Goal: Use online tool/utility: Utilize a website feature to perform a specific function

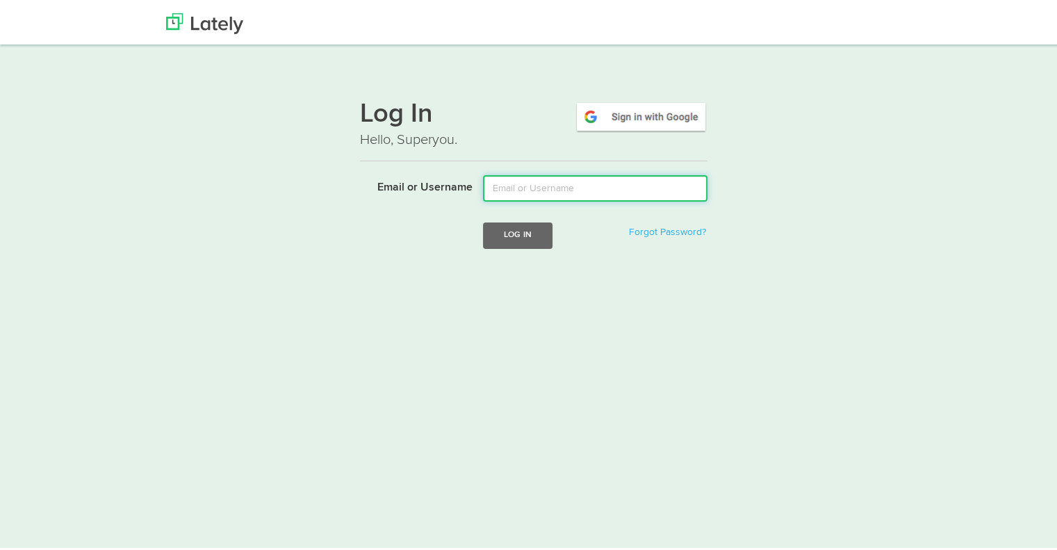
click at [574, 188] on input "Email or Username" at bounding box center [595, 185] width 224 height 26
type input "tshort@kensingtonassetmanagement.com"
click at [483, 220] on button "Log In" at bounding box center [518, 233] width 70 height 26
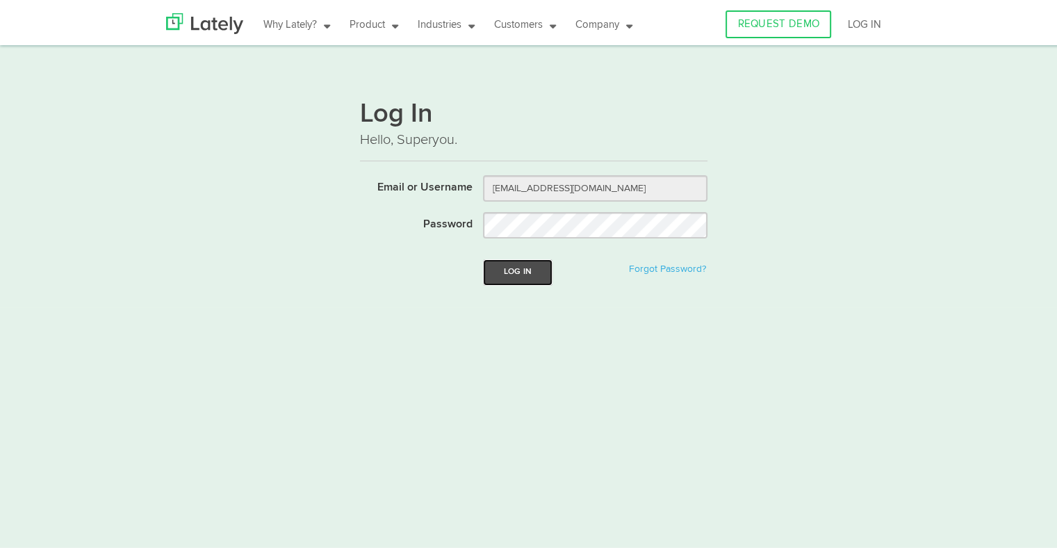
click at [522, 268] on button "Log In" at bounding box center [518, 269] width 70 height 26
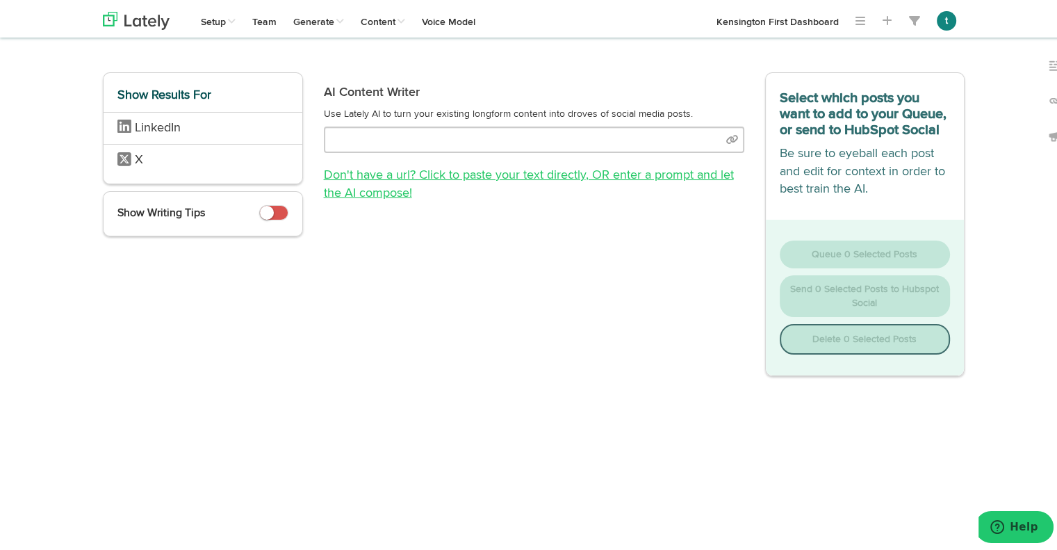
click at [500, 169] on link "Don't have a url? Click to paste your text directly , OR enter a prompt and let…" at bounding box center [529, 181] width 410 height 31
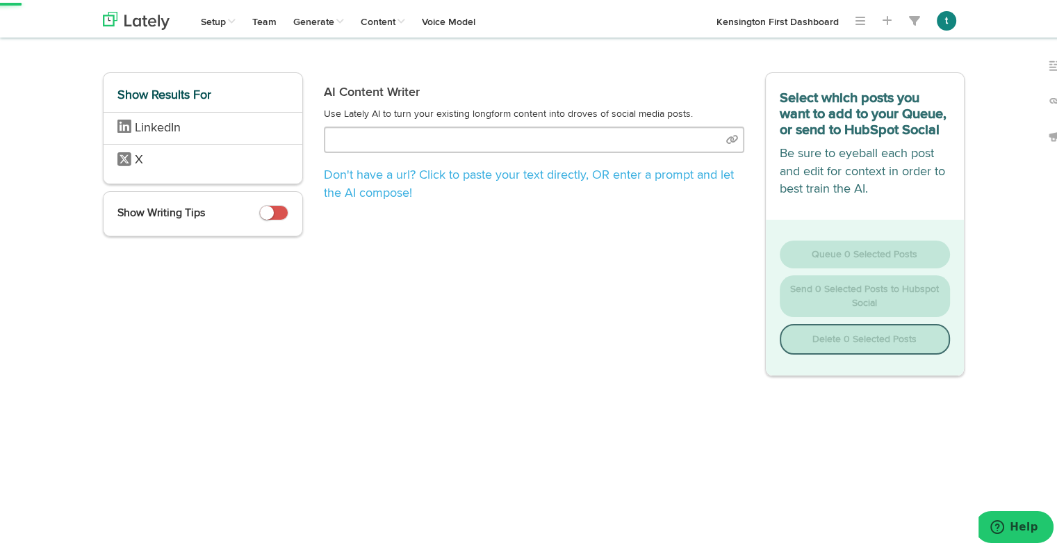
select select "natural"
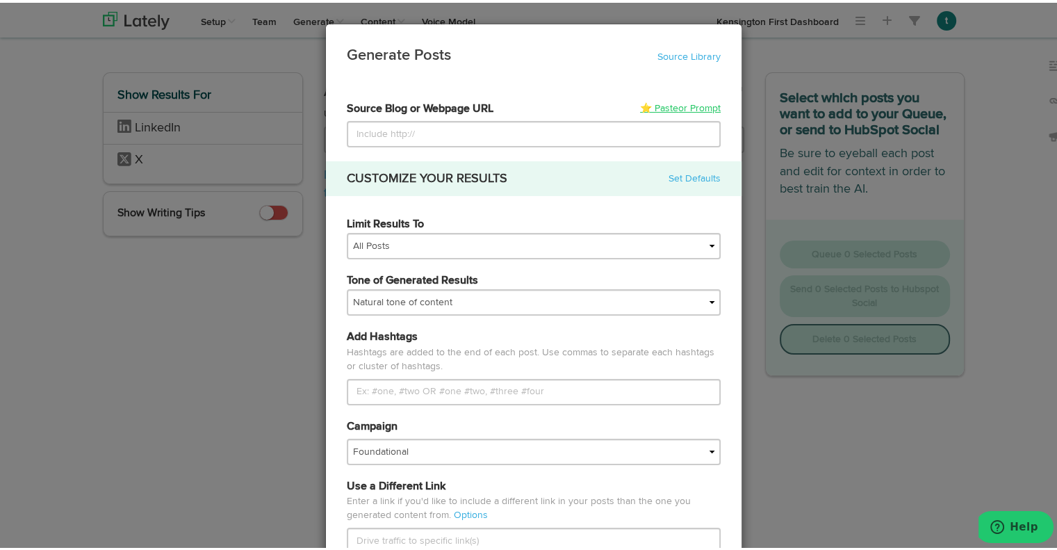
click at [682, 105] on span "or Prompt" at bounding box center [699, 106] width 42 height 10
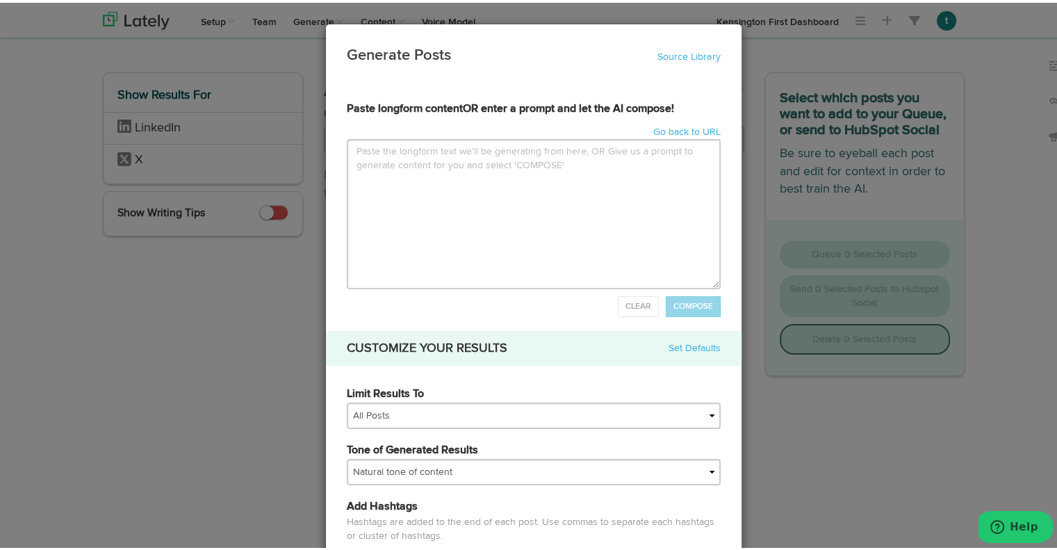
type input "Hi [PERSON_NAME],Wonderful, thank you so much for getting back to me so quickly…"
type textarea "Hi [PERSON_NAME], Wonderful, thank you so much for getting back to me so quickl…"
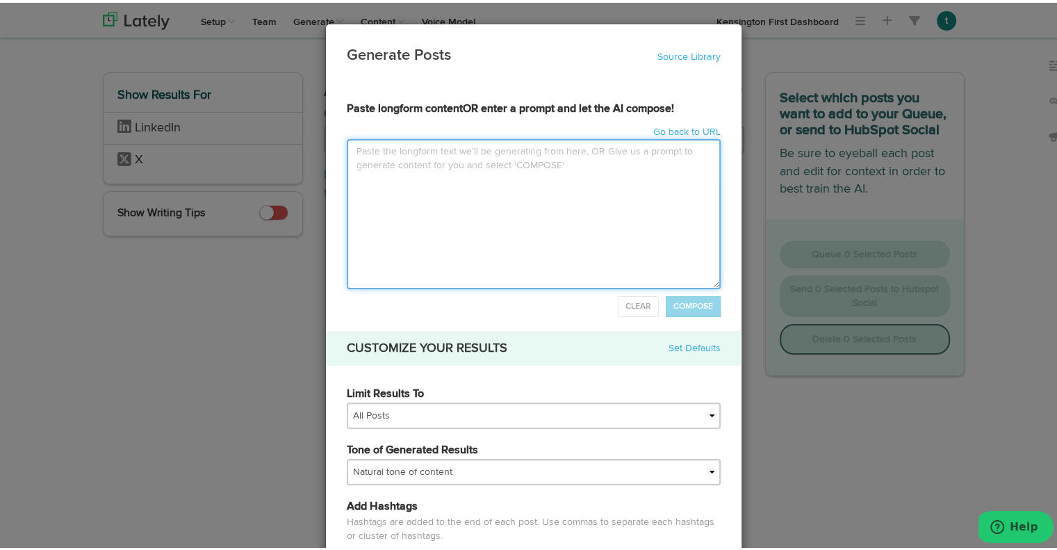
click at [427, 179] on textarea at bounding box center [534, 211] width 374 height 150
paste textarea "Loremi Dolorsit: Ame Con’a Elitse Doeiusmodt Inc Utlabor Etdolor magnaa enim ad…"
type input "Loremi Dolorsit: Ame Con’a Elitse DoeiusmodtEmp Incidid Utlabor etdolo magn ali…"
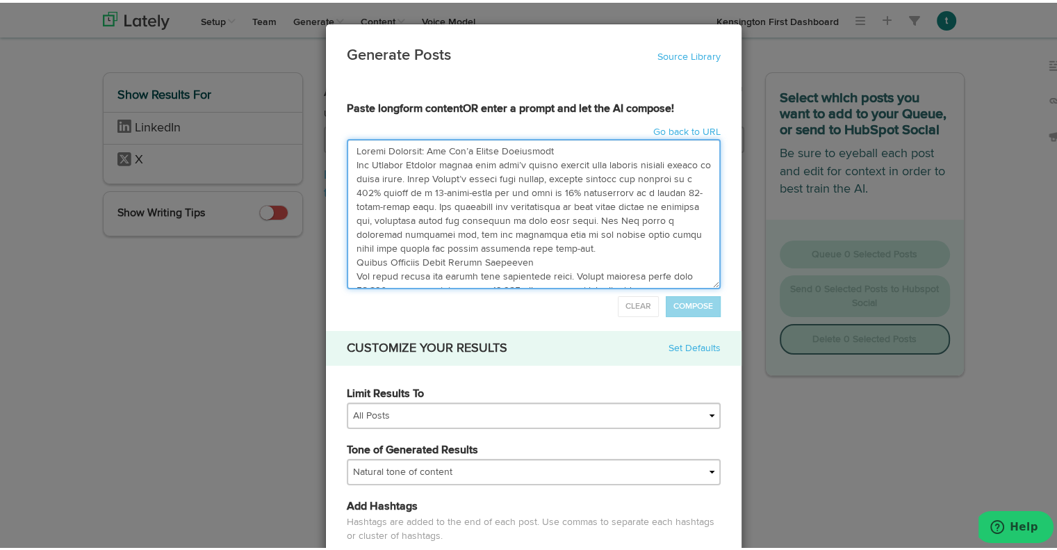
scroll to position [717, 0]
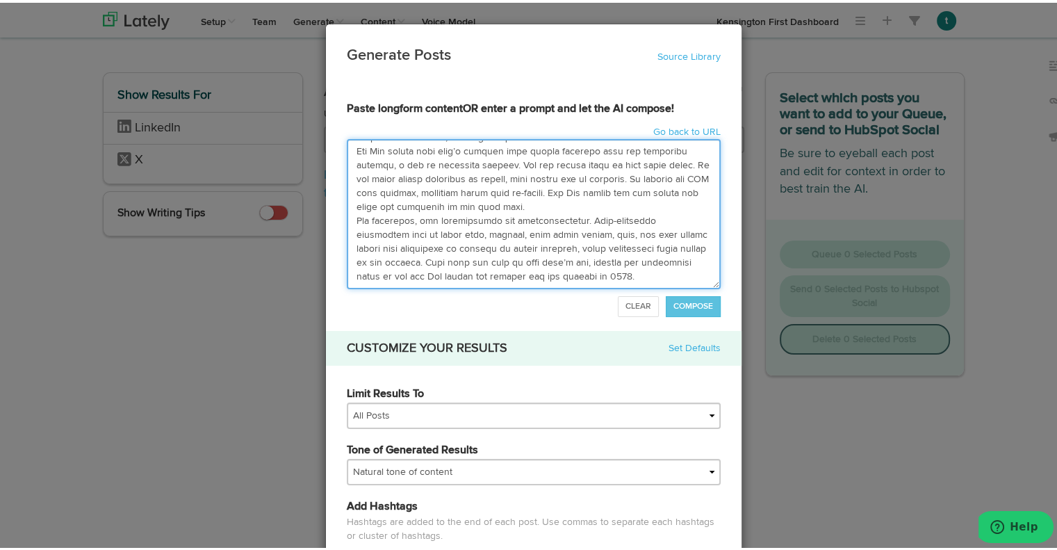
type textarea "Loremi Dolorsit: Ame Con’a Elitse Doeiusmodt Inc Utlabor Etdolor magnaa enim ad…"
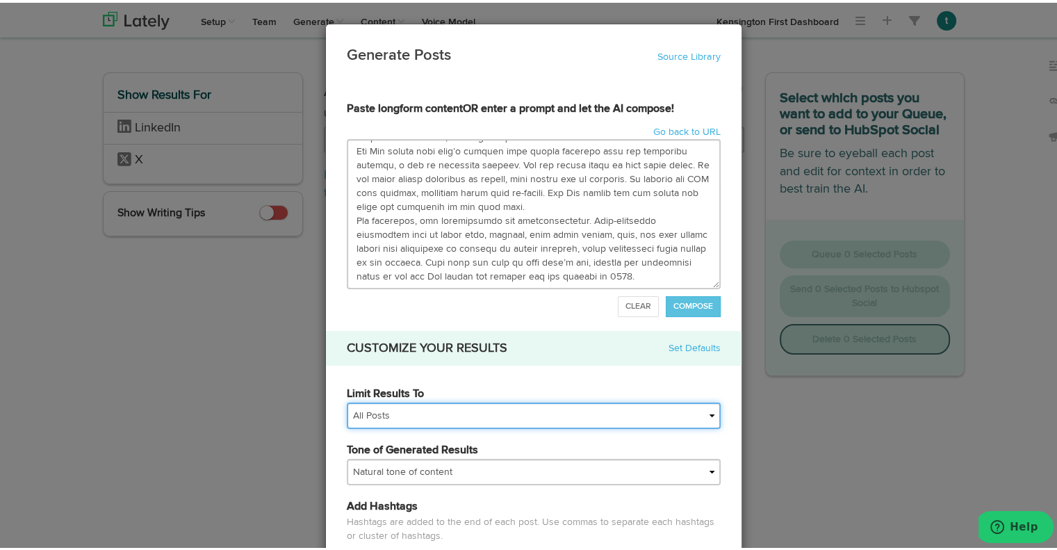
click at [430, 400] on select "All Posts Top 30 Posts Top 25 Posts Top 20 Posts Top 15 Posts Top 10 Posts" at bounding box center [534, 413] width 374 height 26
select select "20"
click at [347, 400] on select "All Posts Top 30 Posts Top 25 Posts Top 20 Posts Top 15 Posts Top 10 Posts" at bounding box center [534, 413] width 374 height 26
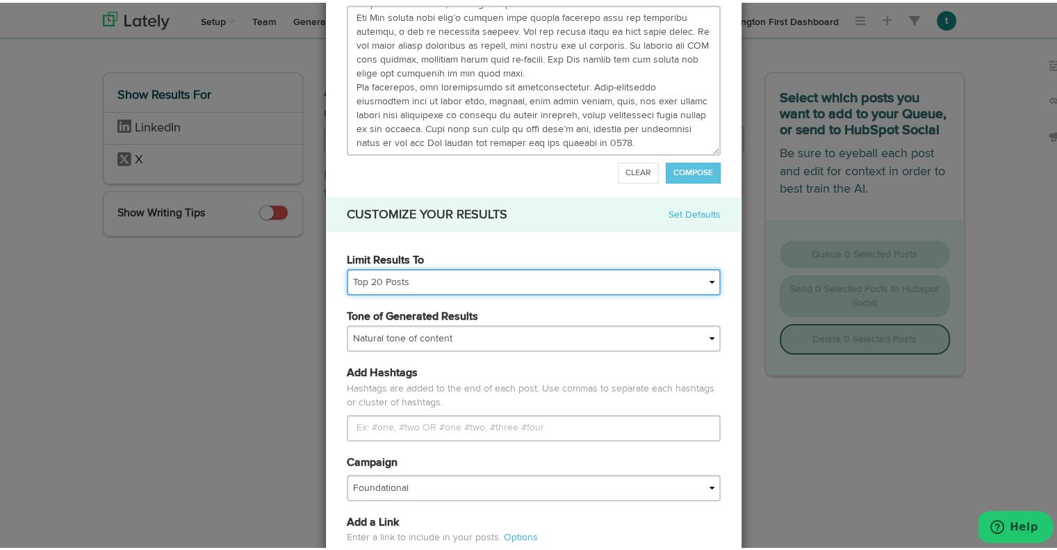
scroll to position [142, 0]
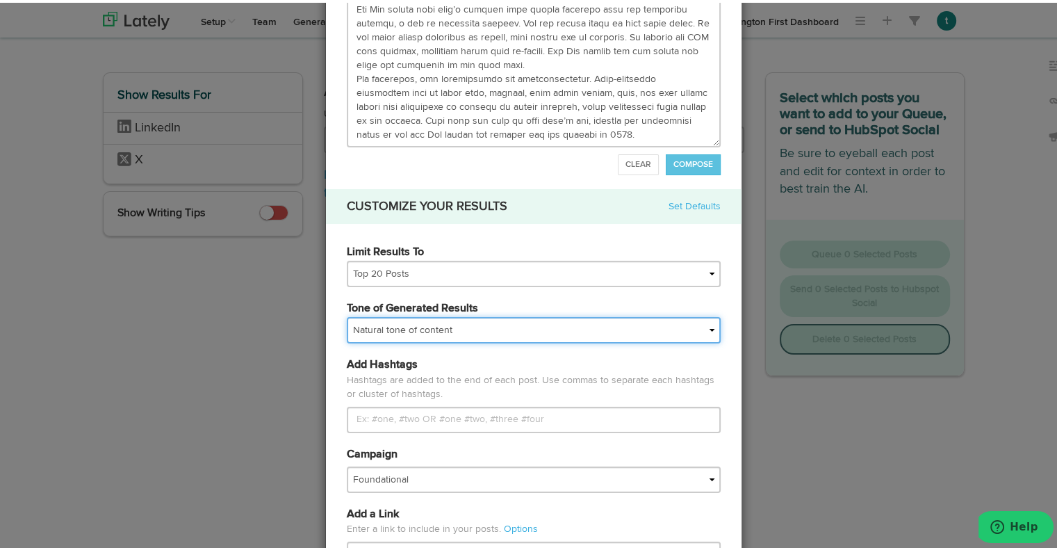
click at [415, 330] on select "My tone Official and professional Relaxed and conversational Light and humorous…" at bounding box center [534, 327] width 374 height 26
select select "professional"
click at [347, 314] on select "My tone Official and professional Relaxed and conversational Light and humorous…" at bounding box center [534, 327] width 374 height 26
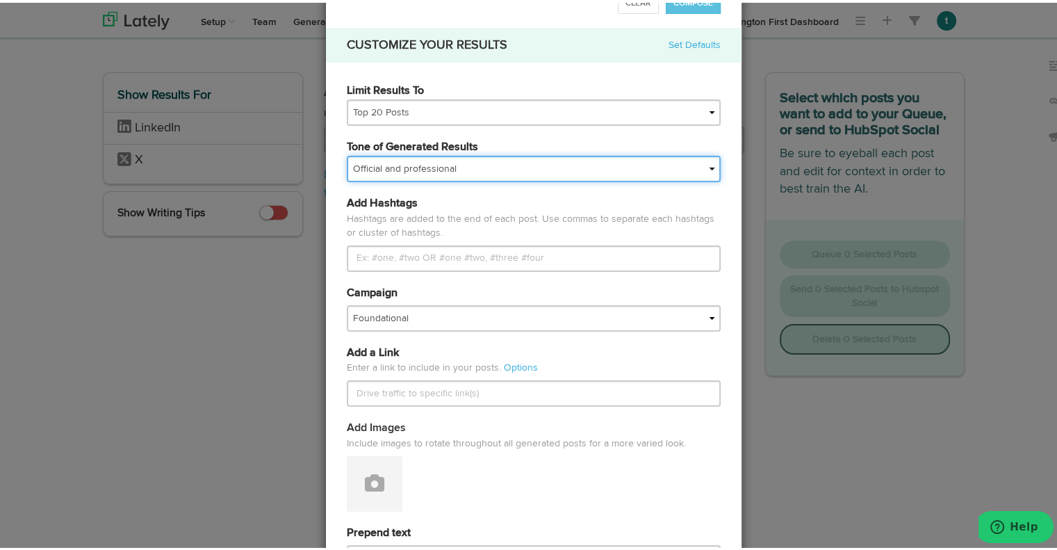
scroll to position [453, 0]
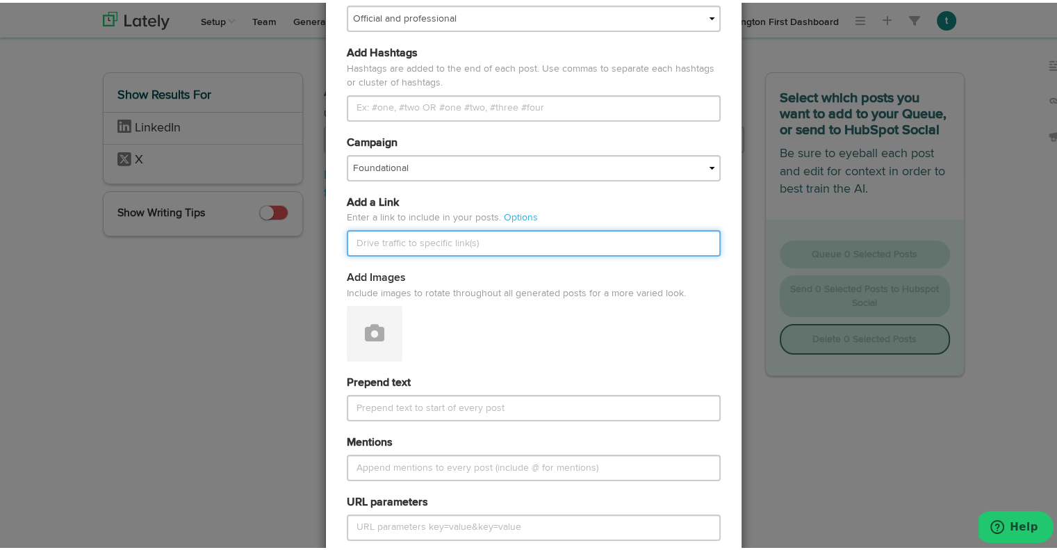
click at [447, 243] on input "text" at bounding box center [534, 240] width 374 height 26
paste input "[URL][DOMAIN_NAME][DATE]"
click at [455, 236] on input "[URL][DOMAIN_NAME][DATE]" at bounding box center [534, 240] width 374 height 26
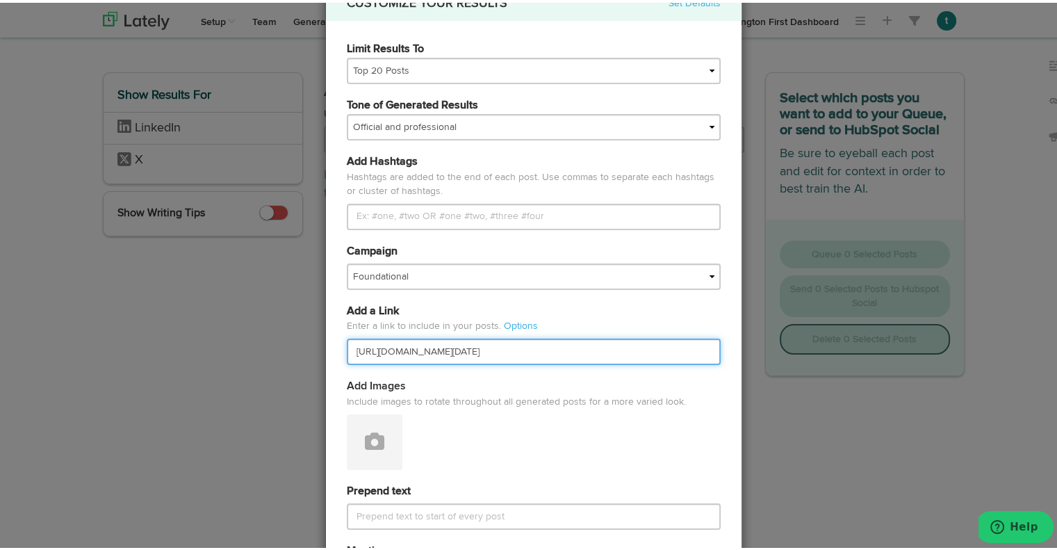
scroll to position [345, 0]
drag, startPoint x: 566, startPoint y: 347, endPoint x: 539, endPoint y: 350, distance: 27.2
click at [539, 350] on input "[URL][DOMAIN_NAME][DATE]" at bounding box center [534, 349] width 374 height 26
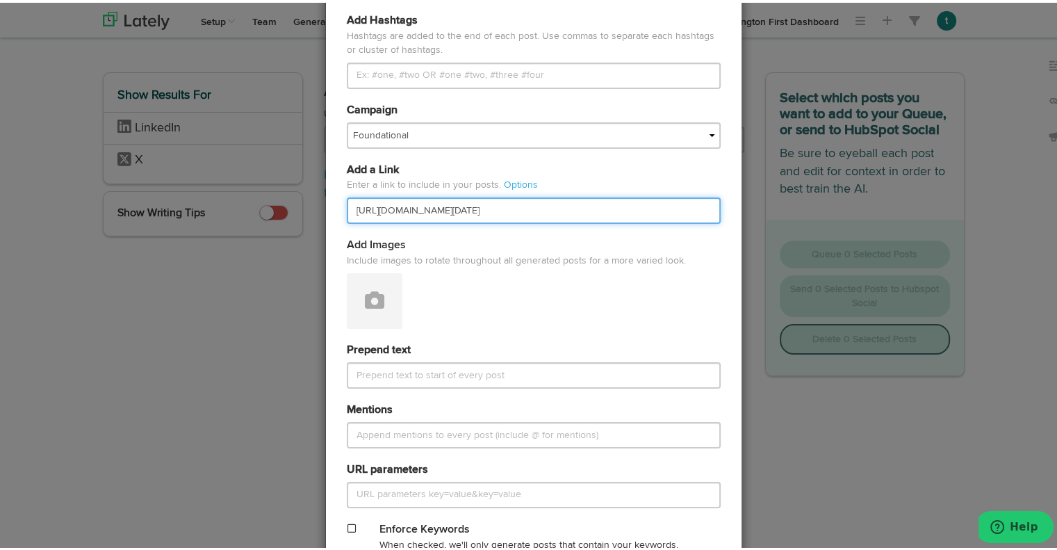
scroll to position [487, 0]
type input "[URL][DOMAIN_NAME][DATE]"
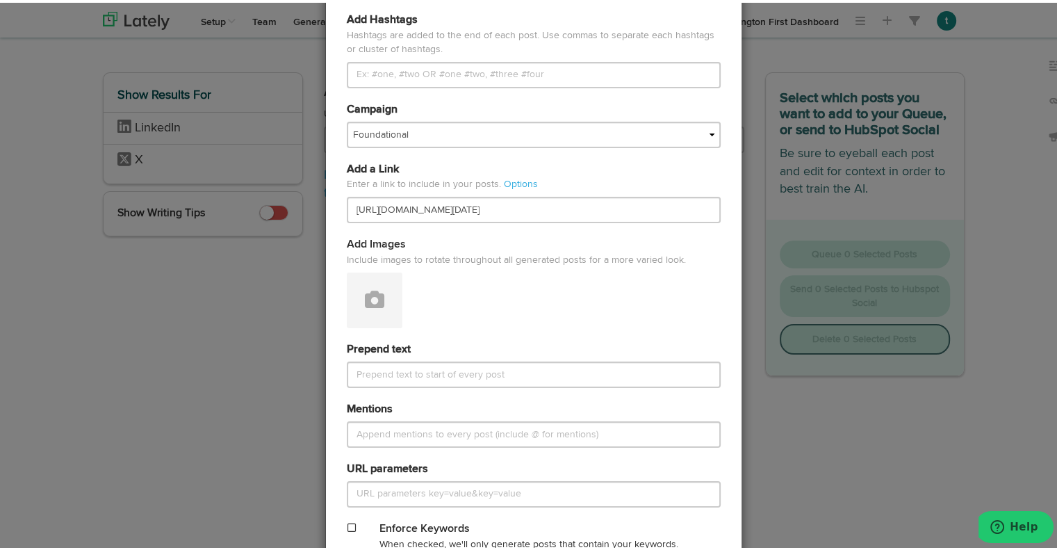
click at [589, 313] on div "Add Images Include images to rotate throughout all generated posts for a more v…" at bounding box center [533, 279] width 395 height 91
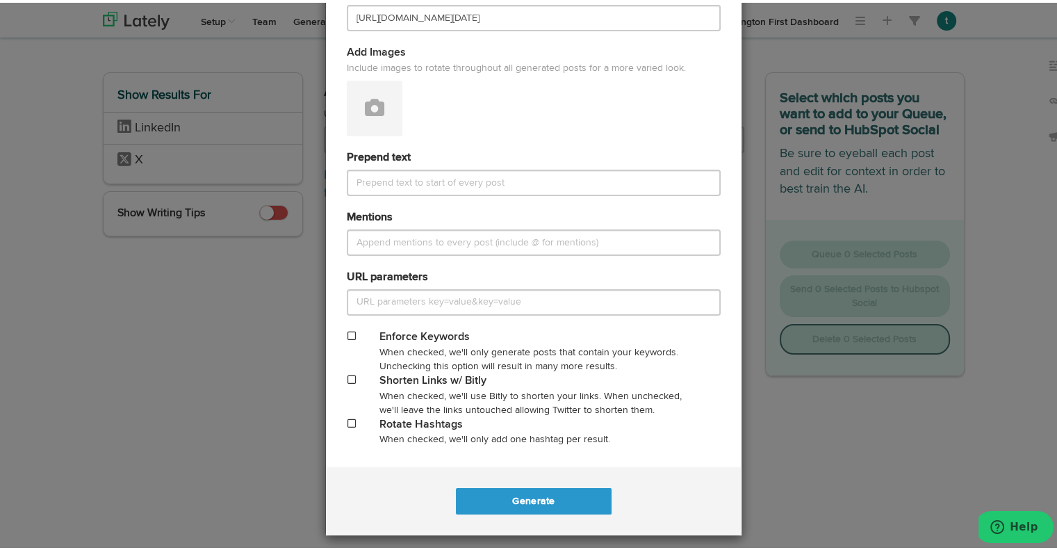
scroll to position [680, 0]
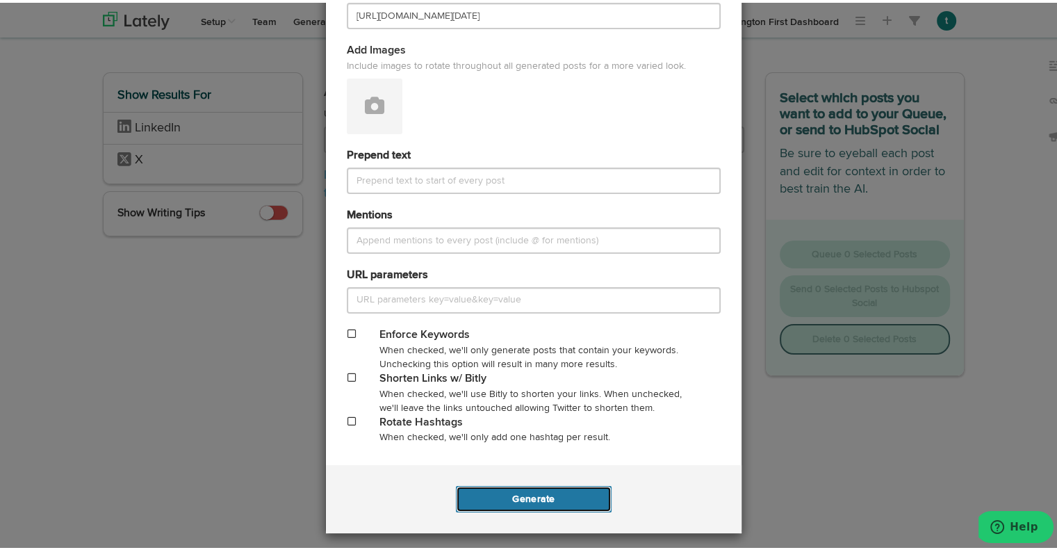
click at [530, 497] on button "Generate" at bounding box center [533, 496] width 155 height 26
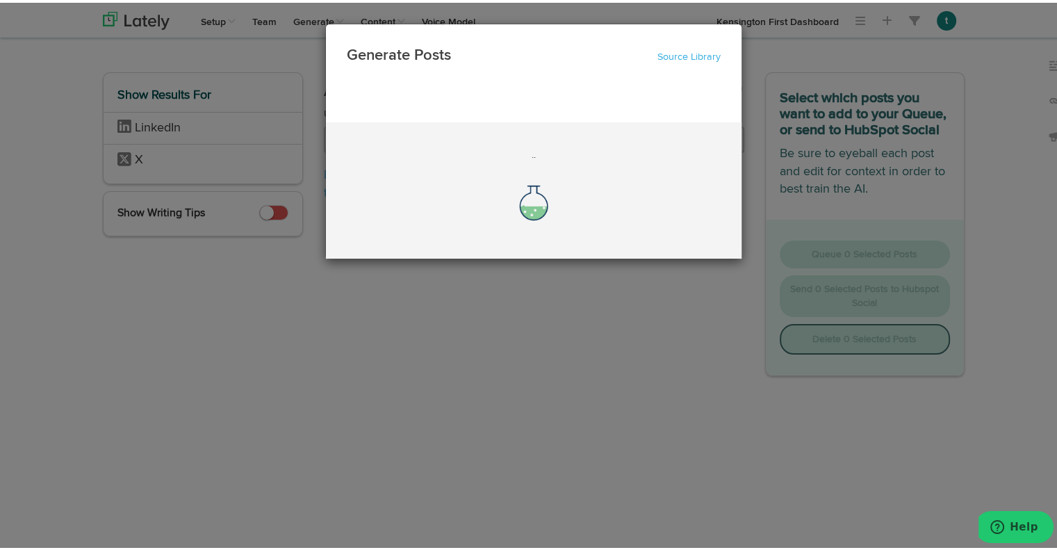
scroll to position [0, 0]
